Goal: Task Accomplishment & Management: Manage account settings

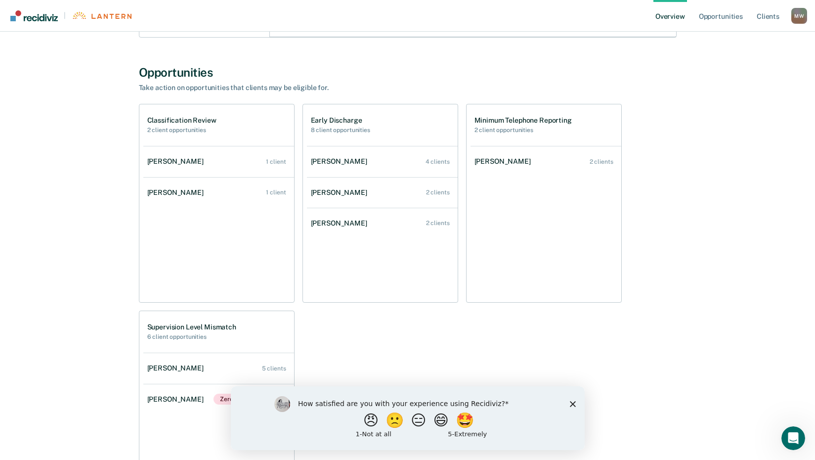
scroll to position [395, 0]
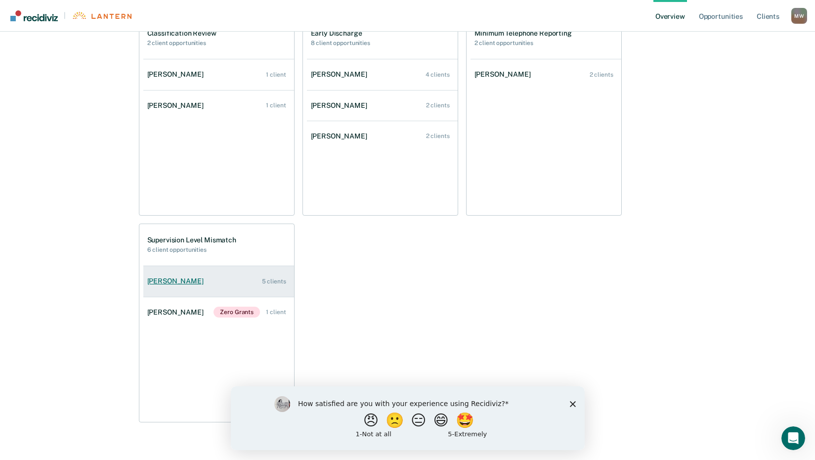
click at [185, 290] on link "[PERSON_NAME] 5 clients" at bounding box center [218, 281] width 151 height 28
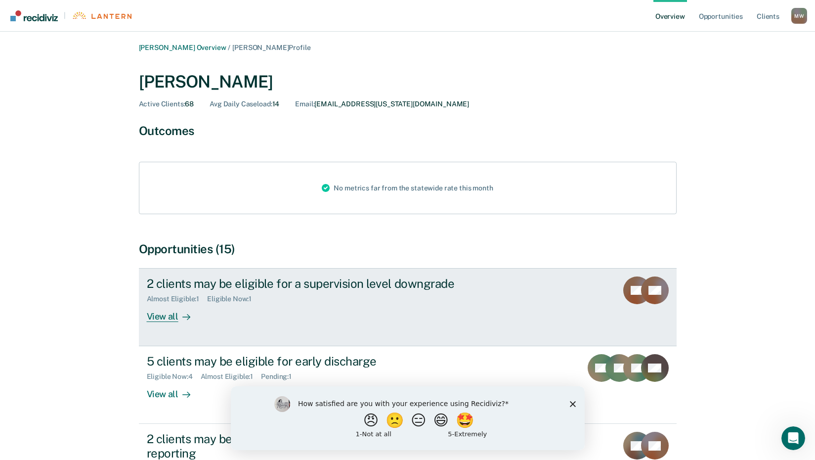
click at [167, 314] on div "View all" at bounding box center [174, 312] width 55 height 19
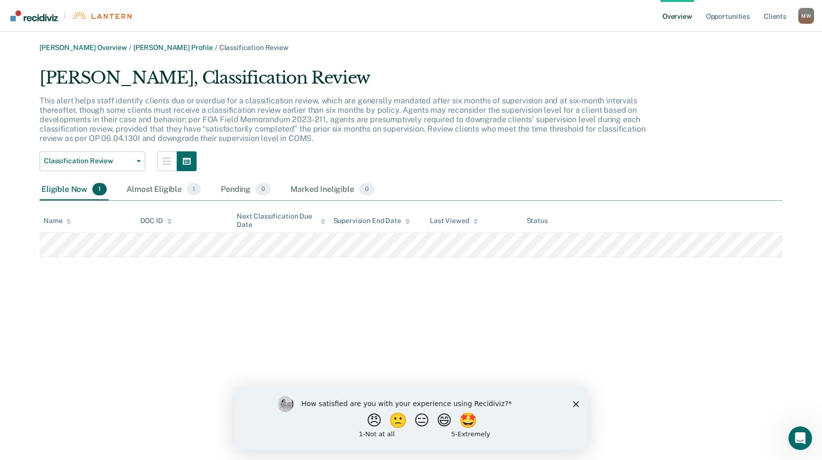
click at [672, 15] on link "Overview" at bounding box center [678, 16] width 34 height 32
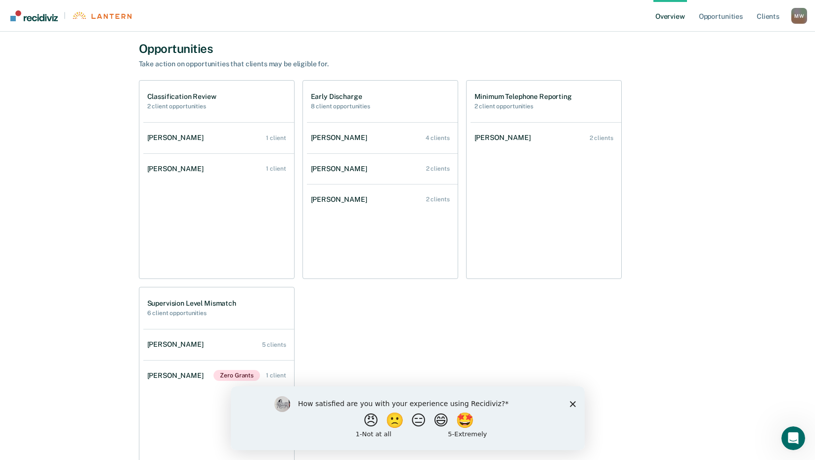
scroll to position [395, 0]
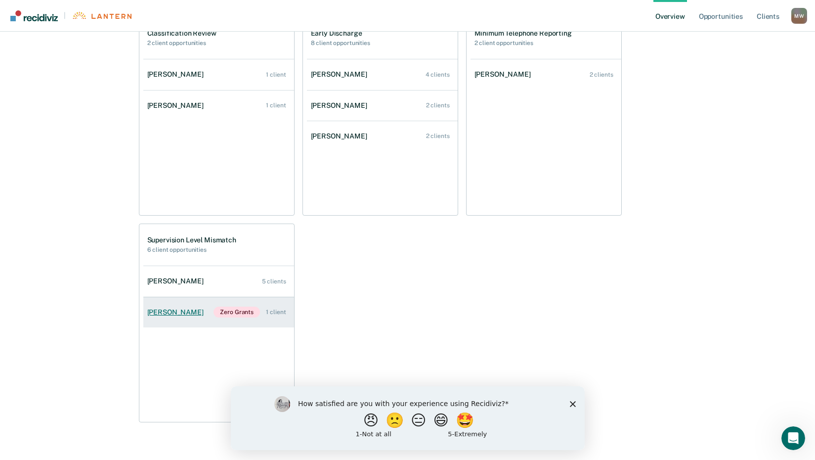
click at [259, 316] on div "Zero Grants 1 client" at bounding box center [250, 311] width 72 height 11
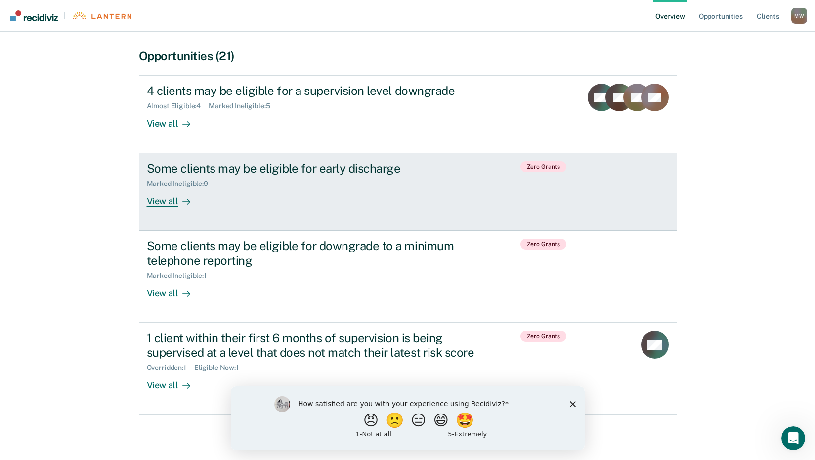
scroll to position [198, 0]
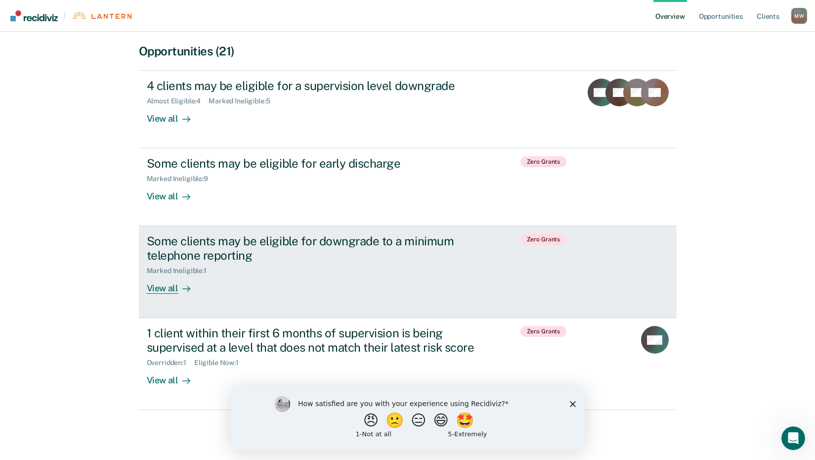
click at [224, 238] on div "Some clients may be eligible for downgrade to a minimum telephone reporting" at bounding box center [320, 248] width 347 height 29
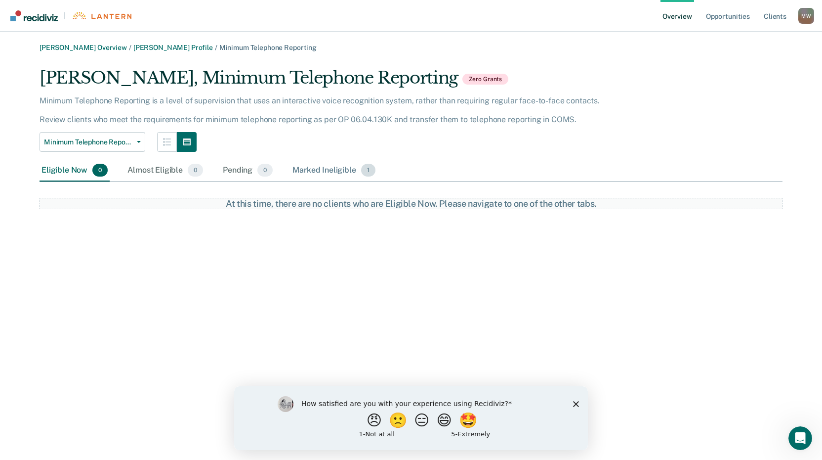
click at [329, 171] on div "Marked Ineligible 1" at bounding box center [334, 171] width 87 height 22
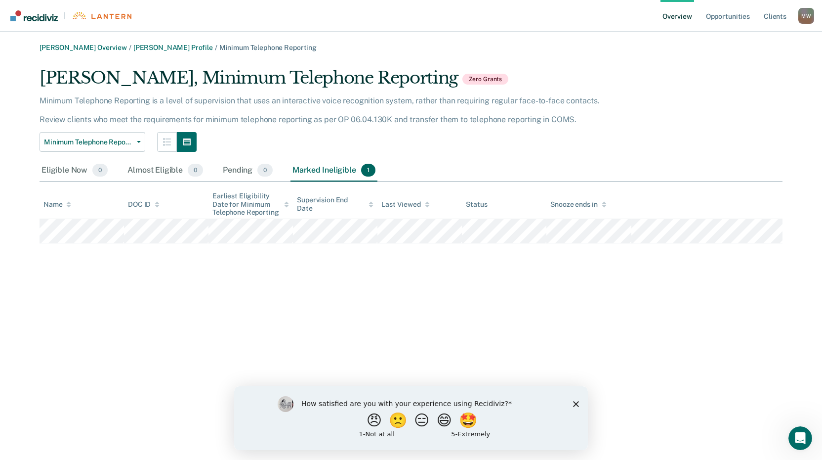
click at [673, 15] on link "Overview" at bounding box center [678, 16] width 34 height 32
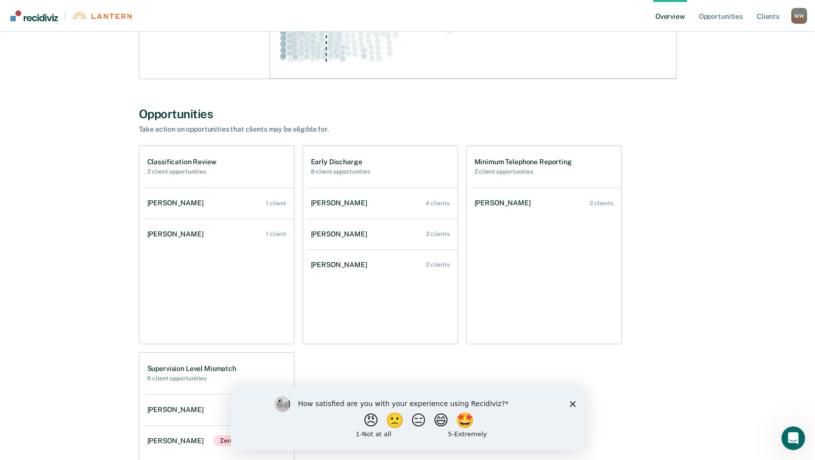
scroll to position [297, 0]
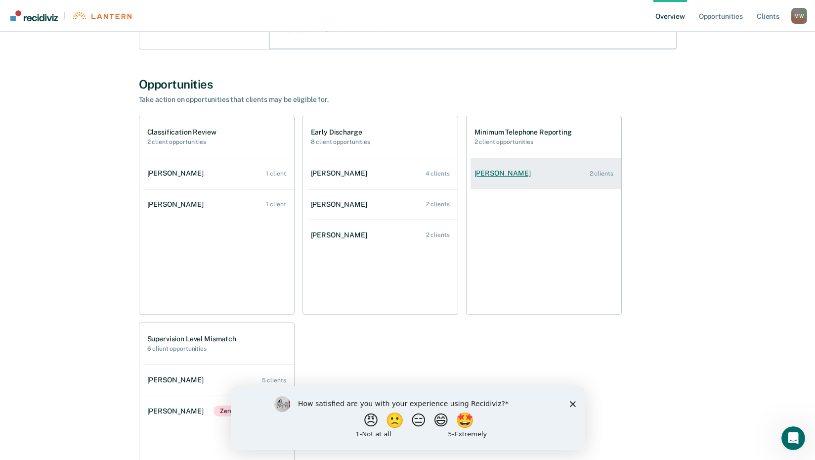
click at [527, 172] on div "[PERSON_NAME]" at bounding box center [504, 173] width 60 height 8
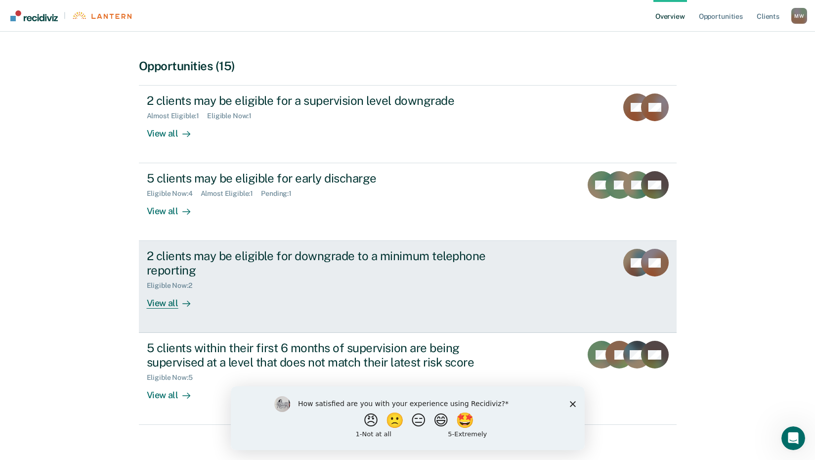
scroll to position [199, 0]
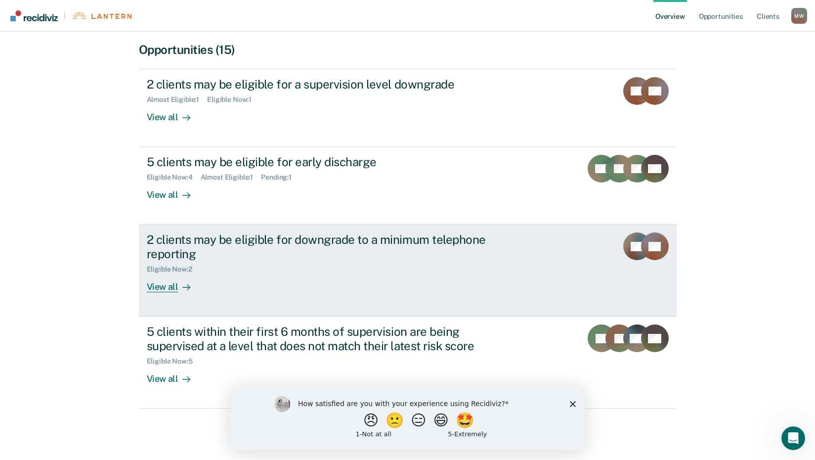
click at [176, 240] on div "2 clients may be eligible for downgrade to a minimum telephone reporting" at bounding box center [320, 246] width 347 height 29
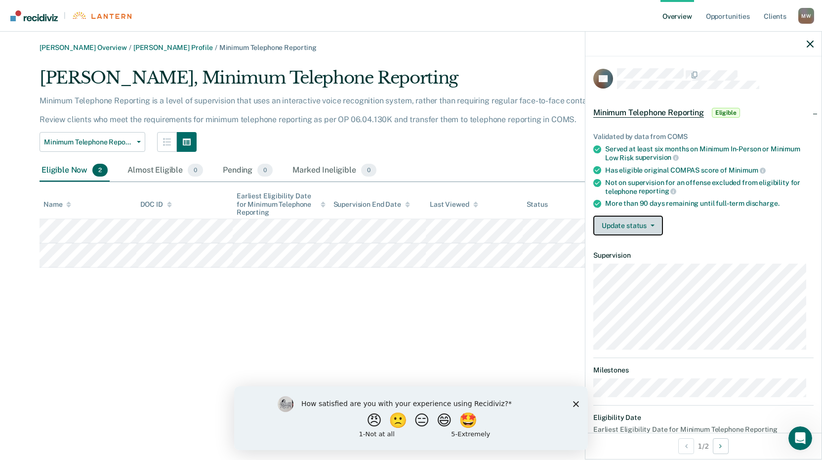
click at [654, 225] on button "Update status" at bounding box center [629, 225] width 70 height 20
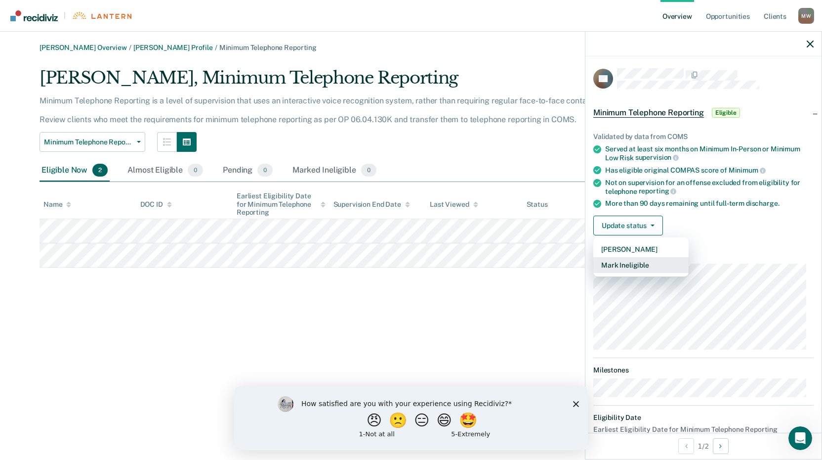
click at [653, 265] on button "Mark Ineligible" at bounding box center [641, 265] width 95 height 16
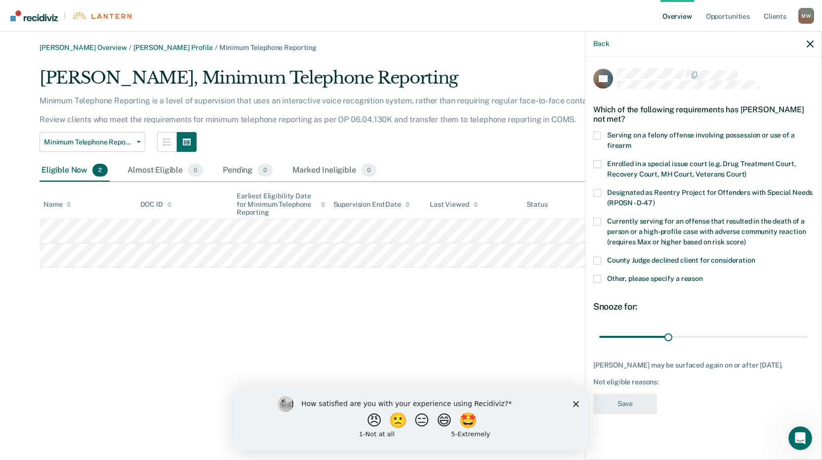
click at [600, 262] on span at bounding box center [598, 261] width 8 height 8
click at [756, 257] on input "County Judge declined client for consideration" at bounding box center [756, 257] width 0 height 0
click at [629, 413] on button "Save" at bounding box center [626, 403] width 64 height 20
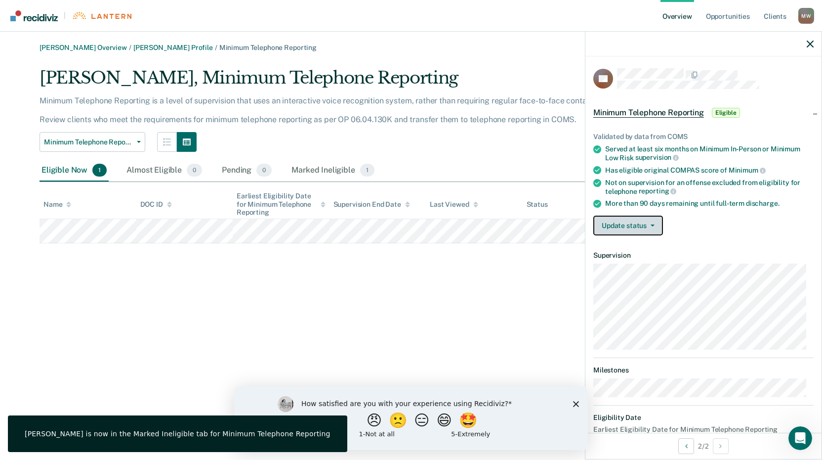
click at [627, 221] on button "Update status" at bounding box center [629, 225] width 70 height 20
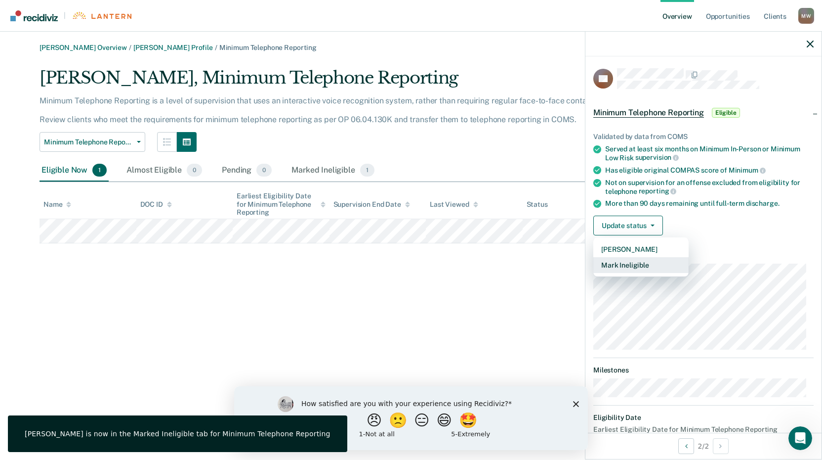
click at [637, 271] on button "Mark Ineligible" at bounding box center [641, 265] width 95 height 16
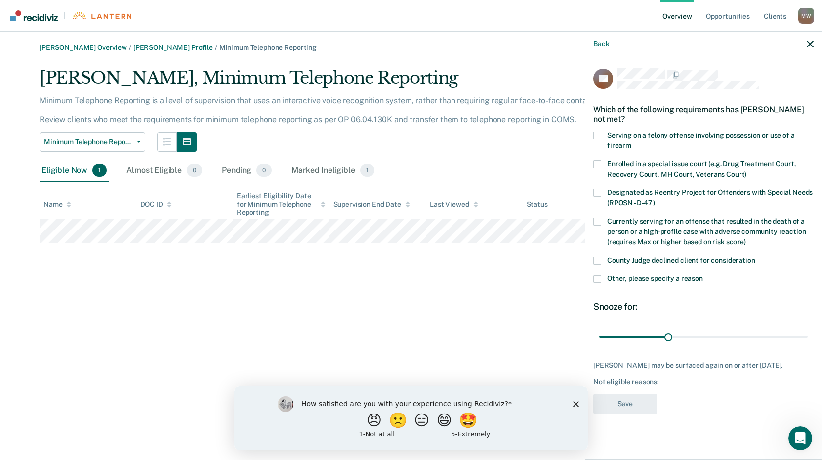
click at [597, 262] on span at bounding box center [598, 261] width 8 height 8
click at [756, 257] on input "County Judge declined client for consideration" at bounding box center [756, 257] width 0 height 0
drag, startPoint x: 669, startPoint y: 334, endPoint x: 737, endPoint y: 331, distance: 68.3
type input "60"
click at [737, 331] on input "range" at bounding box center [704, 336] width 209 height 17
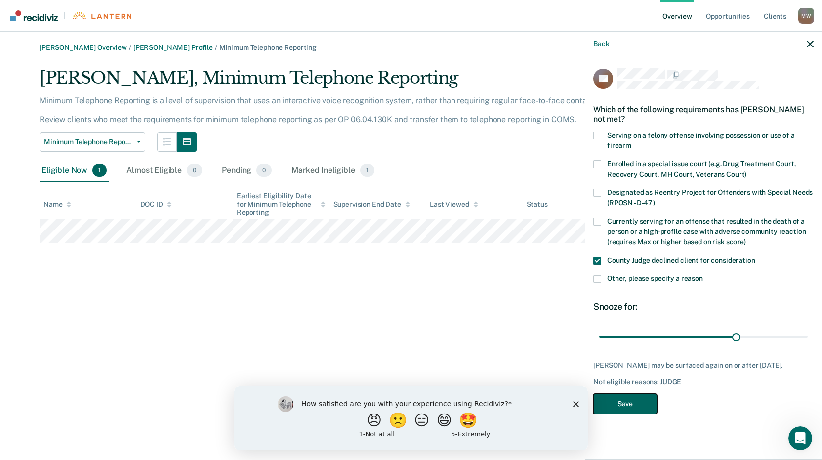
click at [636, 406] on button "Save" at bounding box center [626, 403] width 64 height 20
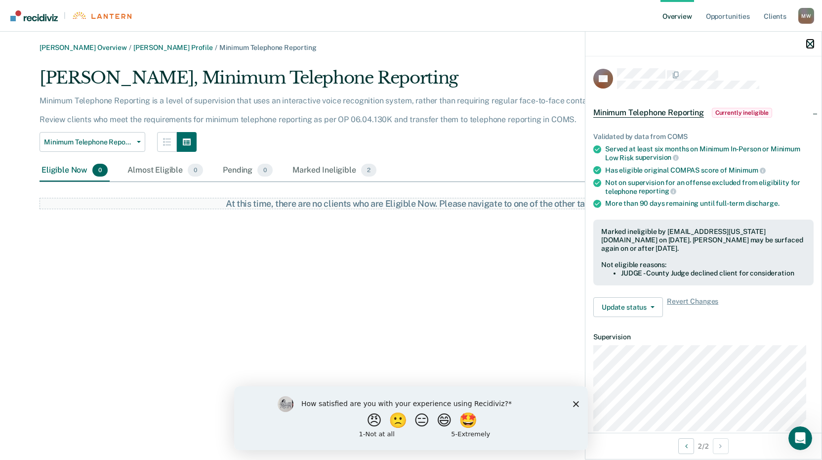
click at [812, 43] on icon "button" at bounding box center [810, 44] width 7 height 7
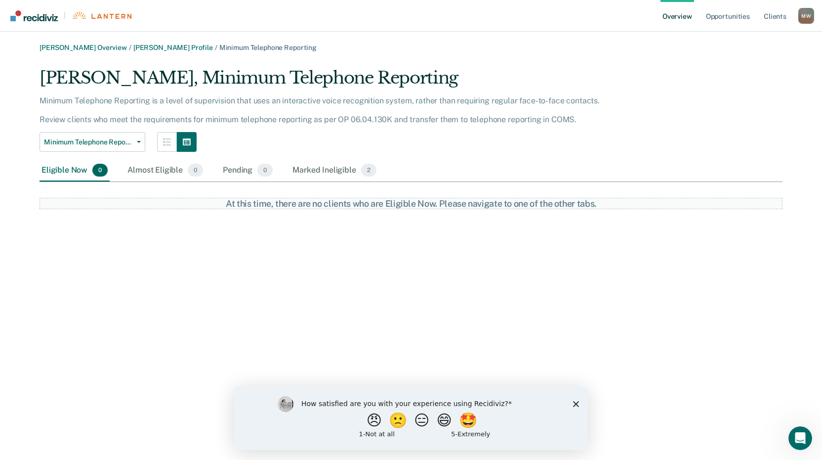
click at [683, 16] on link "Overview" at bounding box center [678, 16] width 34 height 32
